Goal: Information Seeking & Learning: Learn about a topic

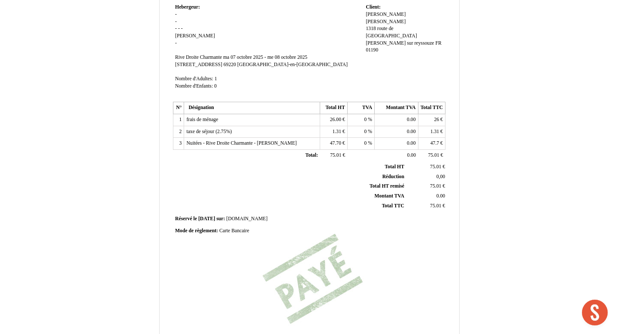
scroll to position [184, 0]
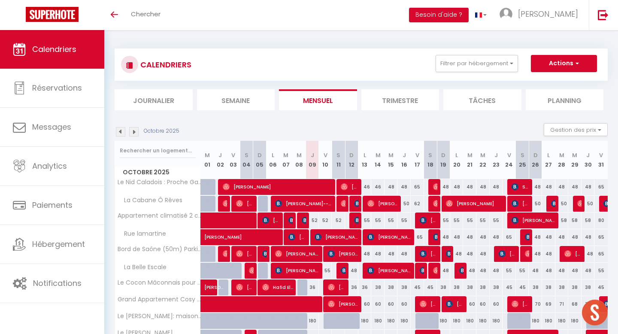
click at [122, 130] on img at bounding box center [120, 131] width 9 height 9
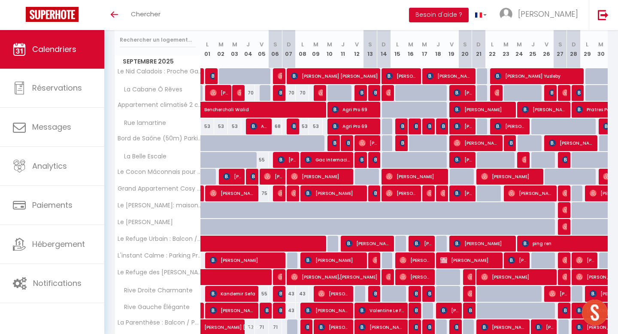
scroll to position [236, 0]
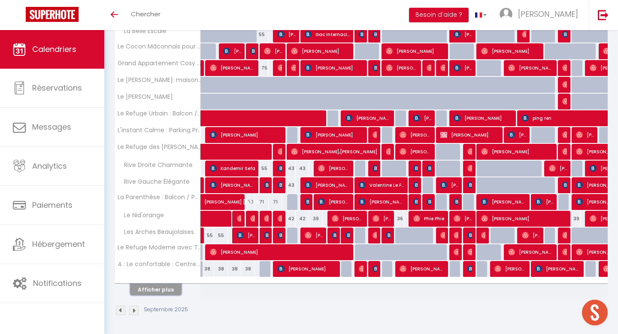
click at [149, 289] on button "Afficher plus" at bounding box center [155, 290] width 51 height 12
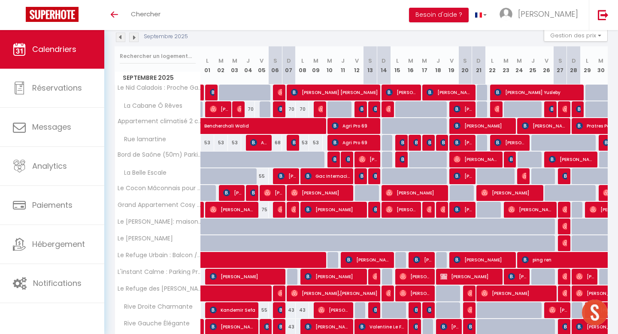
scroll to position [0, 0]
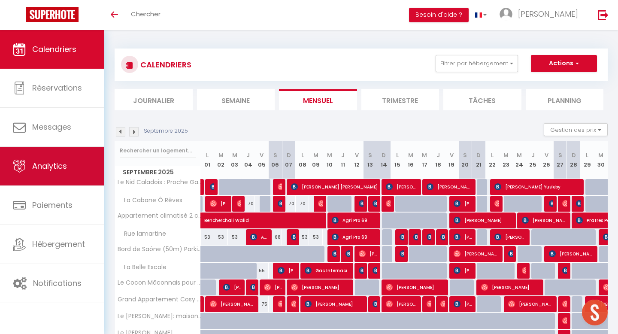
click at [65, 162] on span "Analytics" at bounding box center [49, 165] width 35 height 11
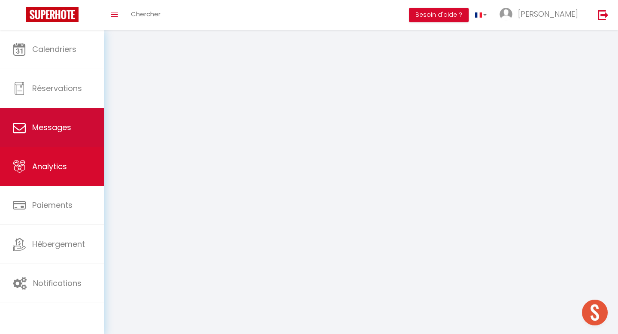
select select "2025"
select select "10"
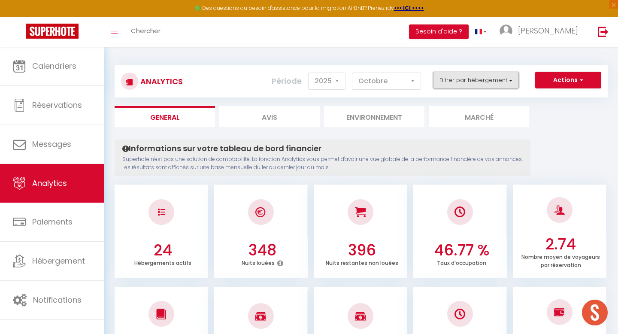
click at [453, 82] on button "Filtrer par hébergement" at bounding box center [476, 80] width 86 height 17
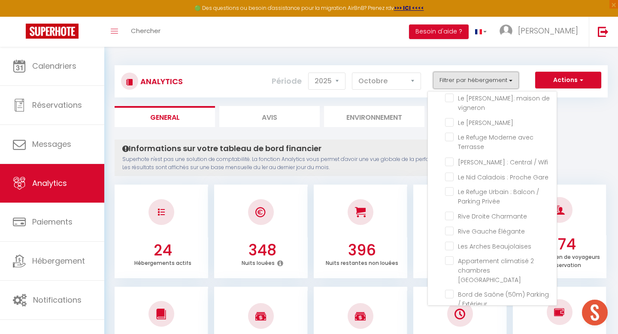
scroll to position [8, 0]
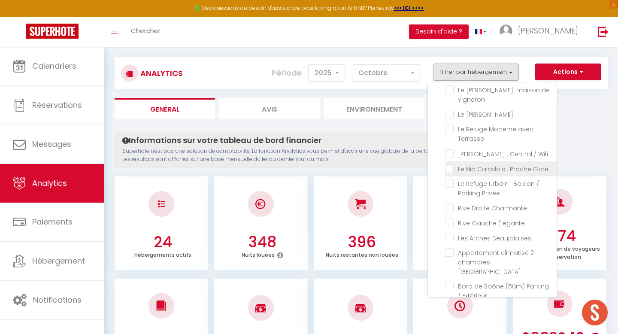
click at [450, 168] on Gare "checkbox" at bounding box center [501, 168] width 112 height 9
checkbox Gare "true"
checkbox Nid\'orange "false"
checkbox deux "false"
checkbox Terrasse "false"
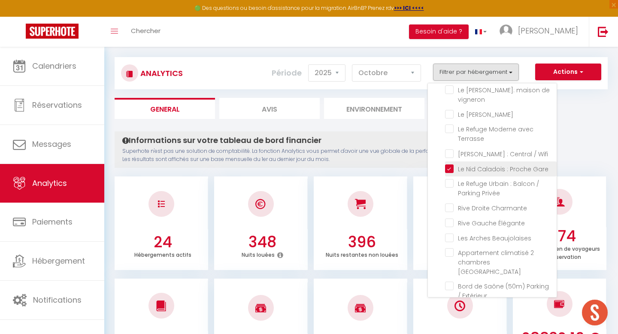
checkbox Escale "false"
checkbox Rêves "false"
checkbox lamartine "false"
checkbox Savigny "false"
checkbox Centre-ville "false"
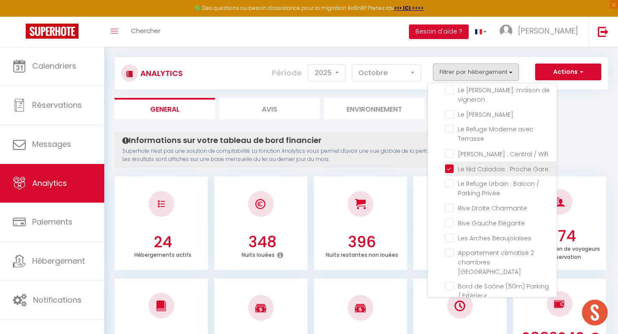
checkbox Centre-ville "false"
checkbox Balcon "false"
checkbox privée "false"
checkbox privé "false"
checkbox Beaujolais "false"
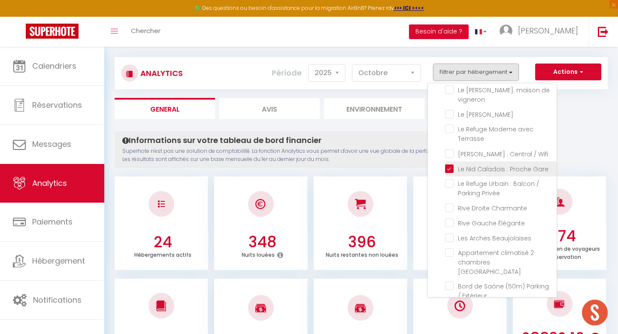
checkbox vigneron "false"
checkbox Tournissoux "false"
checkbox Terrasse "false"
checkbox Wifi "false"
checkbox Privée "false"
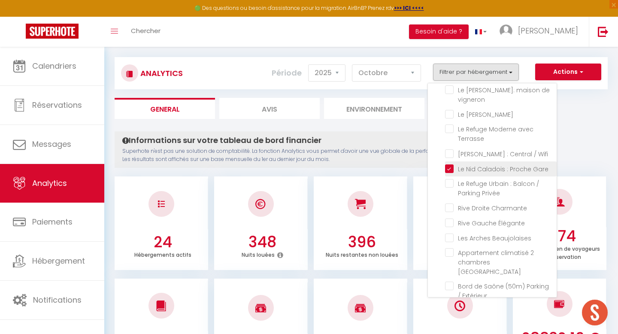
checkbox Charmante "false"
checkbox Élégante "false"
checkbox Beaujolaises "false"
checkbox garibaldi "false"
checkbox Extérieur "false"
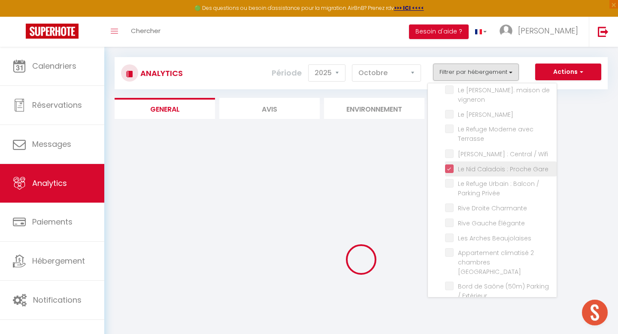
checkbox Nid\'orange "false"
checkbox deux "false"
checkbox Terrasse "false"
checkbox Escale "false"
checkbox Rêves "false"
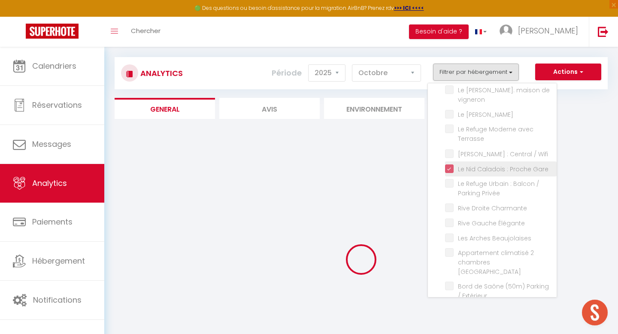
checkbox lamartine "false"
checkbox Savigny "false"
checkbox Centre-ville "false"
checkbox Balcon "false"
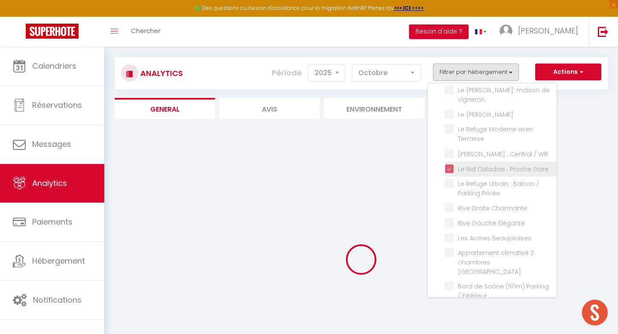
checkbox privée "false"
checkbox privé "false"
checkbox Beaujolais "false"
checkbox vigneron "false"
checkbox Tournissoux "false"
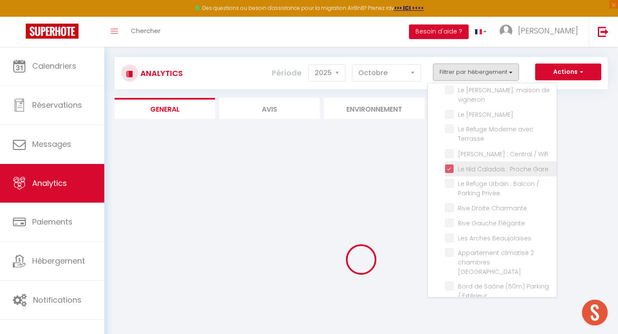
checkbox Terrasse "false"
checkbox Wifi "false"
checkbox Privée "false"
checkbox Charmante "false"
checkbox Élégante "false"
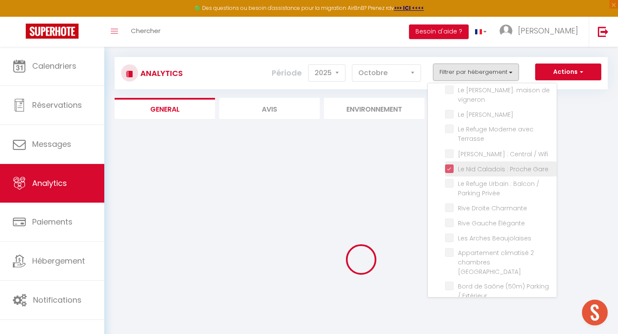
checkbox Beaujolaises "false"
checkbox garibaldi "false"
checkbox Extérieur "false"
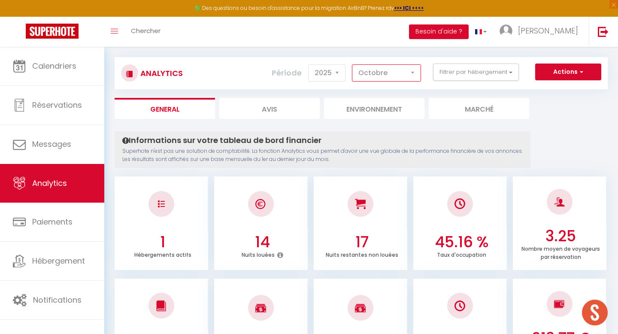
click at [381, 76] on select "[PERSON_NAME] Mars [PERSON_NAME] Juin Juillet Août Septembre Octobre Novembre D…" at bounding box center [386, 72] width 69 height 17
click at [380, 65] on select "[PERSON_NAME] Mars [PERSON_NAME] Juin Juillet Août Septembre Octobre Novembre D…" at bounding box center [386, 72] width 69 height 17
click at [393, 70] on select "[PERSON_NAME] Mars [PERSON_NAME] Juin Juillet Août Septembre Octobre Novembre D…" at bounding box center [386, 72] width 69 height 17
click at [391, 74] on select "[PERSON_NAME] Mars [PERSON_NAME] Juin Juillet Août Septembre Octobre Novembre D…" at bounding box center [386, 72] width 69 height 17
click at [402, 73] on select "[PERSON_NAME] Mars [PERSON_NAME] Juin Juillet Août Septembre Octobre Novembre D…" at bounding box center [386, 72] width 69 height 17
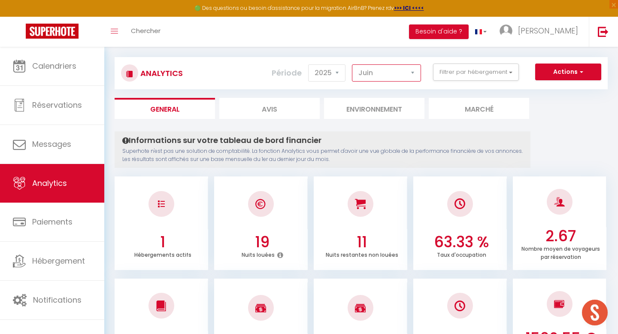
click at [402, 72] on select "[PERSON_NAME] Mars [PERSON_NAME] Juin Juillet Août Septembre Octobre Novembre D…" at bounding box center [386, 72] width 69 height 17
click at [402, 71] on select "[PERSON_NAME] Mars [PERSON_NAME] Juin Juillet Août Septembre Octobre Novembre D…" at bounding box center [386, 72] width 69 height 17
click at [403, 74] on select "[PERSON_NAME] Mars [PERSON_NAME] Juin Juillet Août Septembre Octobre Novembre D…" at bounding box center [386, 72] width 69 height 17
click at [401, 71] on select "[PERSON_NAME] Mars [PERSON_NAME] Juin Juillet Août Septembre Octobre Novembre D…" at bounding box center [386, 72] width 69 height 17
click at [404, 69] on select "[PERSON_NAME] Mars [PERSON_NAME] Juin Juillet Août Septembre Octobre Novembre D…" at bounding box center [386, 72] width 69 height 17
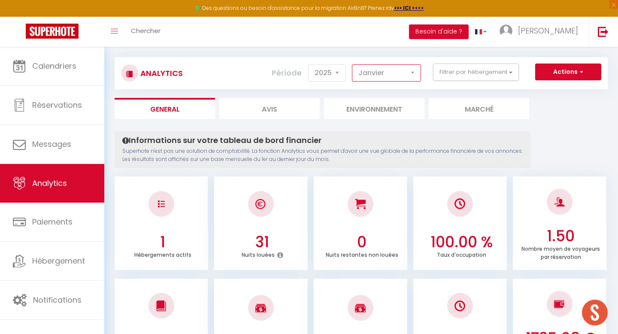
click at [403, 71] on select "[PERSON_NAME] Mars [PERSON_NAME] Juin Juillet Août Septembre Octobre Novembre D…" at bounding box center [386, 72] width 69 height 17
click at [405, 71] on select "[PERSON_NAME] Mars [PERSON_NAME] Juin Juillet Août Septembre Octobre Novembre D…" at bounding box center [386, 72] width 69 height 17
select select "8"
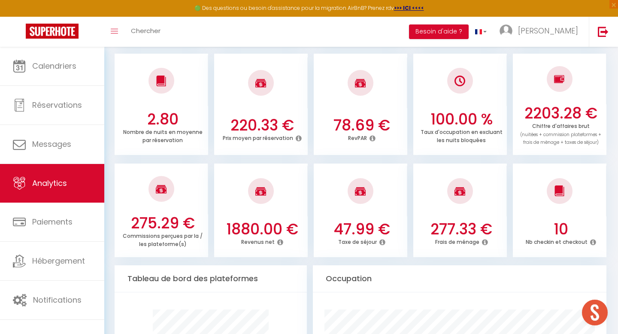
scroll to position [0, 0]
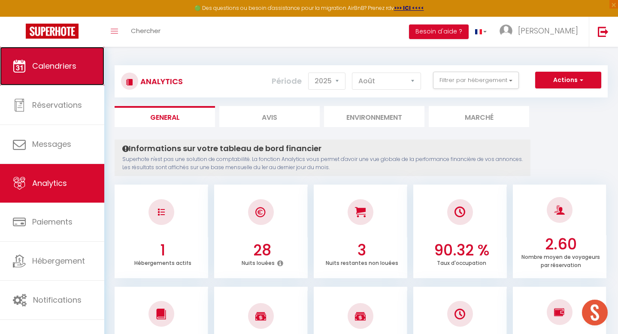
click at [79, 71] on link "Calendriers" at bounding box center [52, 66] width 104 height 39
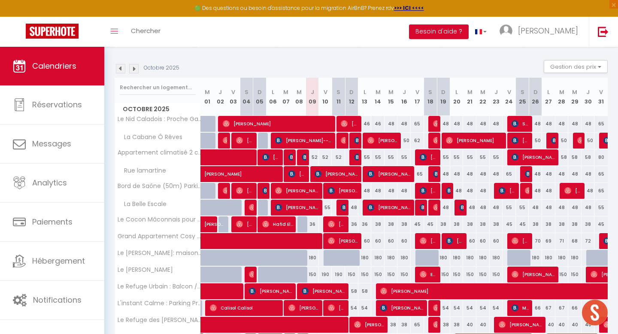
scroll to position [65, 0]
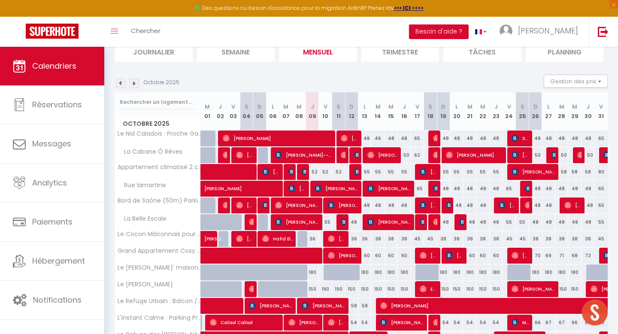
click at [122, 85] on img at bounding box center [120, 83] width 9 height 9
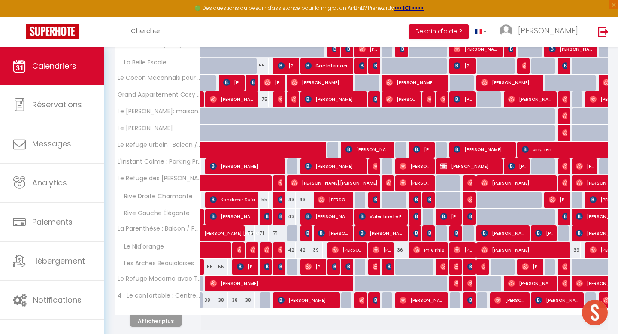
scroll to position [222, 0]
